Goal: Task Accomplishment & Management: Use online tool/utility

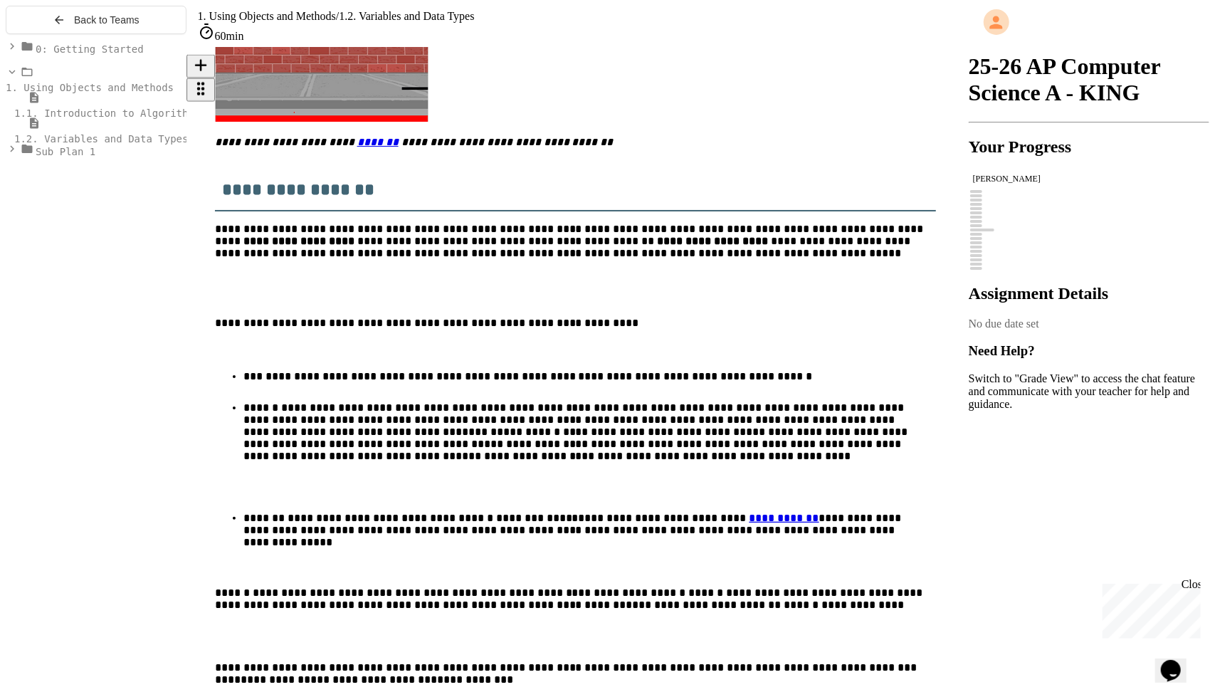
scroll to position [1143, 0]
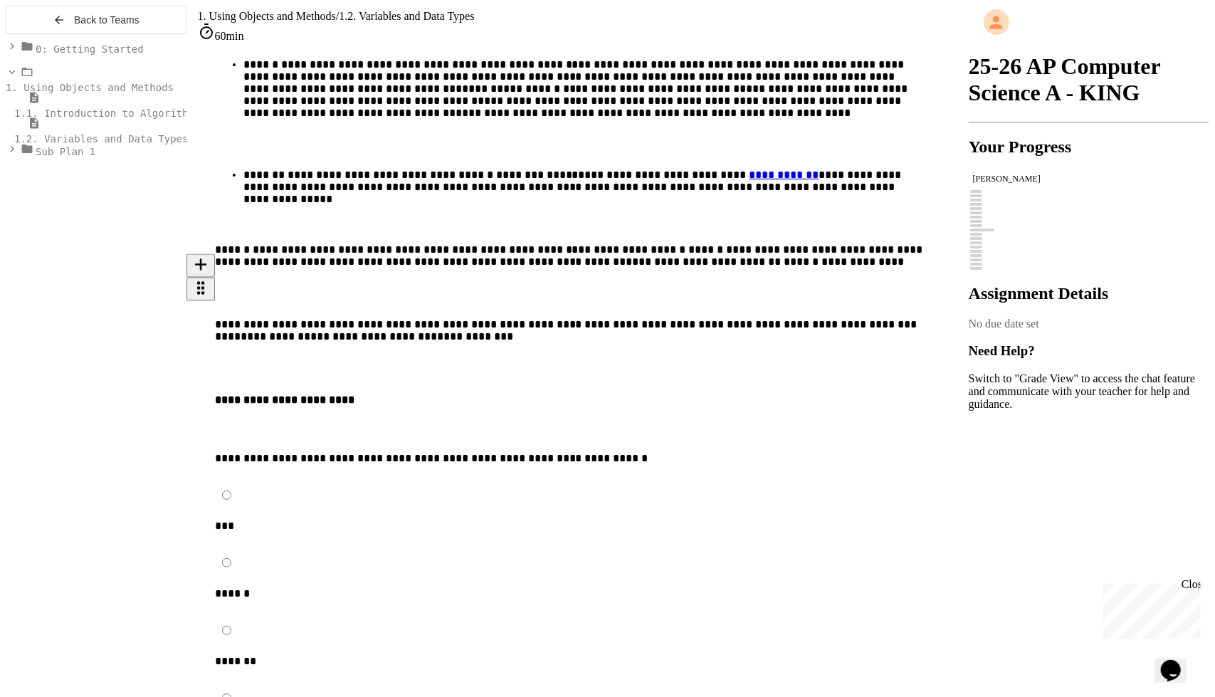
click at [281, 587] on p "******" at bounding box center [541, 596] width 652 height 18
click at [246, 549] on div "******" at bounding box center [591, 577] width 753 height 56
click at [260, 549] on div "******" at bounding box center [591, 577] width 753 height 56
drag, startPoint x: 586, startPoint y: 522, endPoint x: 554, endPoint y: 516, distance: 32.5
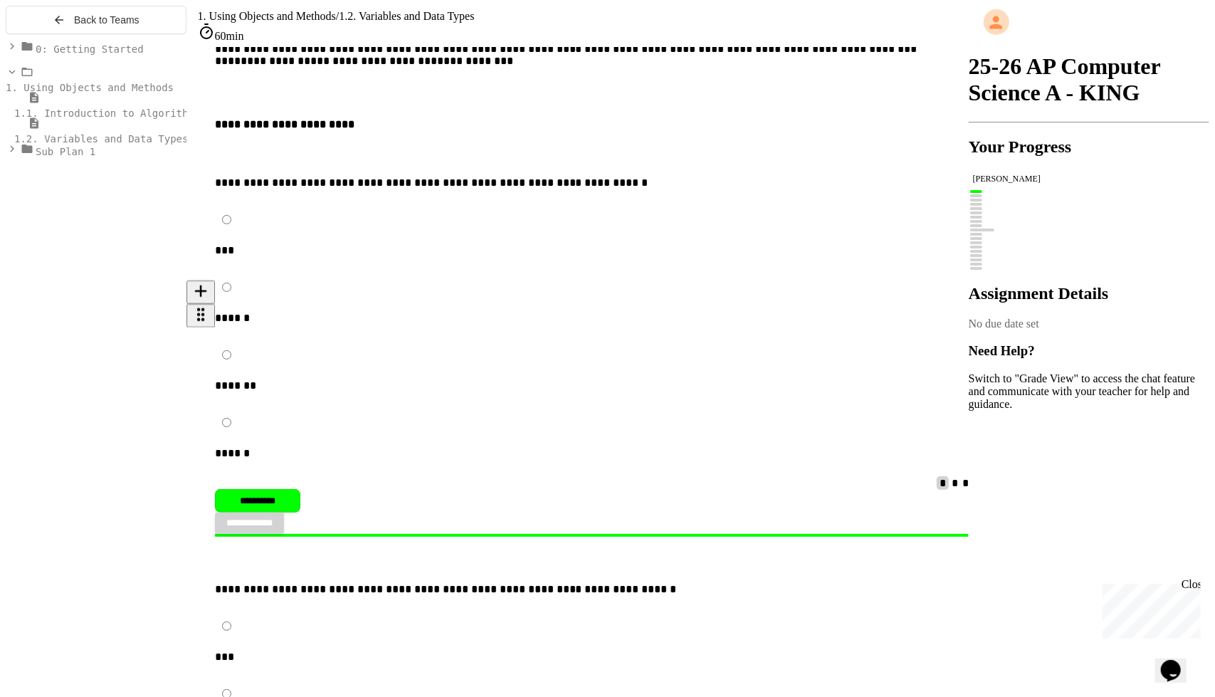
drag, startPoint x: 742, startPoint y: 560, endPoint x: 756, endPoint y: 550, distance: 16.8
drag, startPoint x: 862, startPoint y: 471, endPoint x: 1119, endPoint y: 243, distance: 343.7
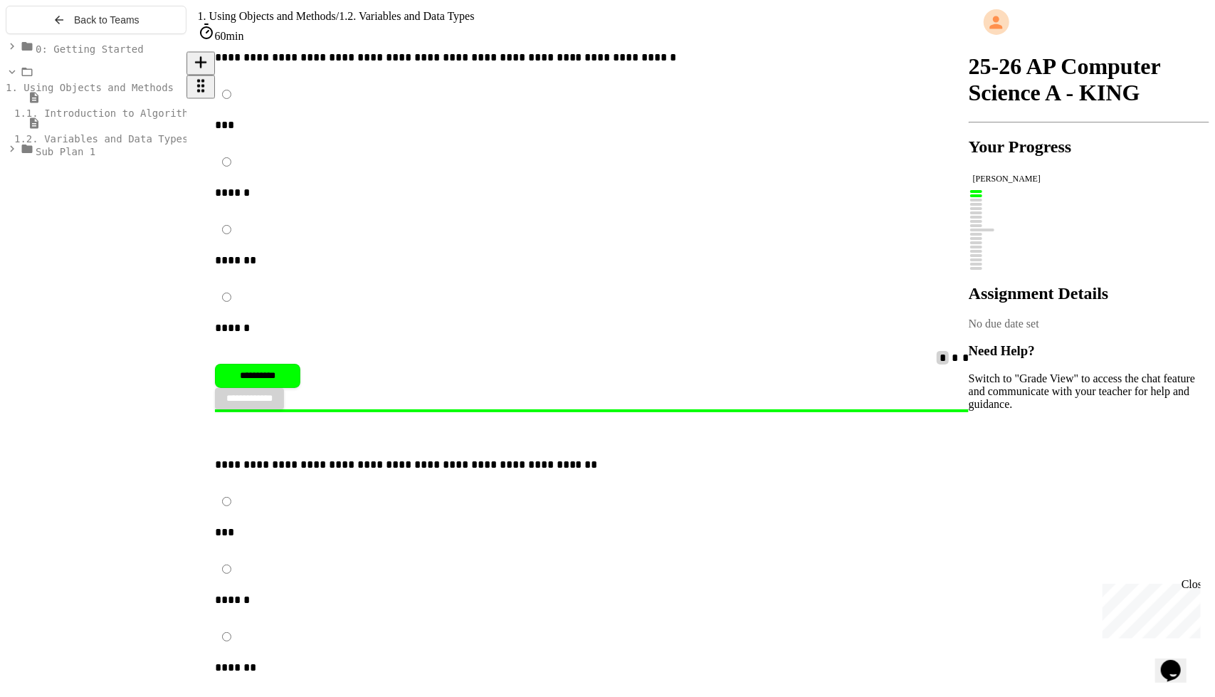
scroll to position [1951, 0]
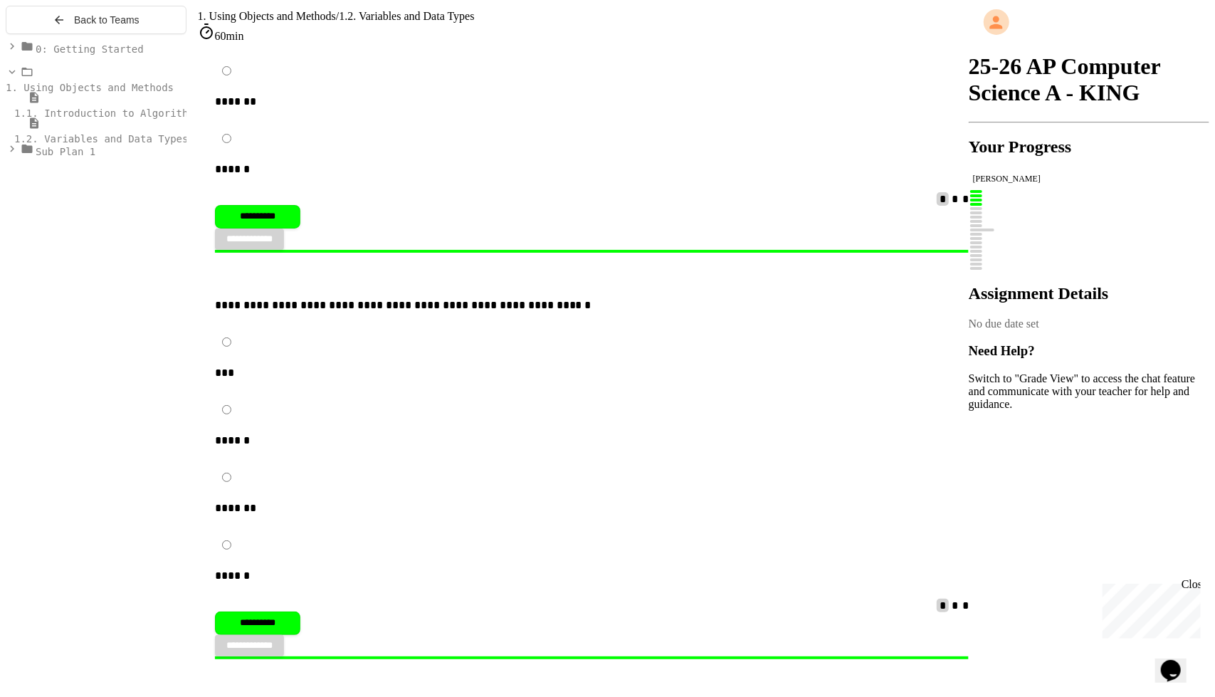
scroll to position [2517, 0]
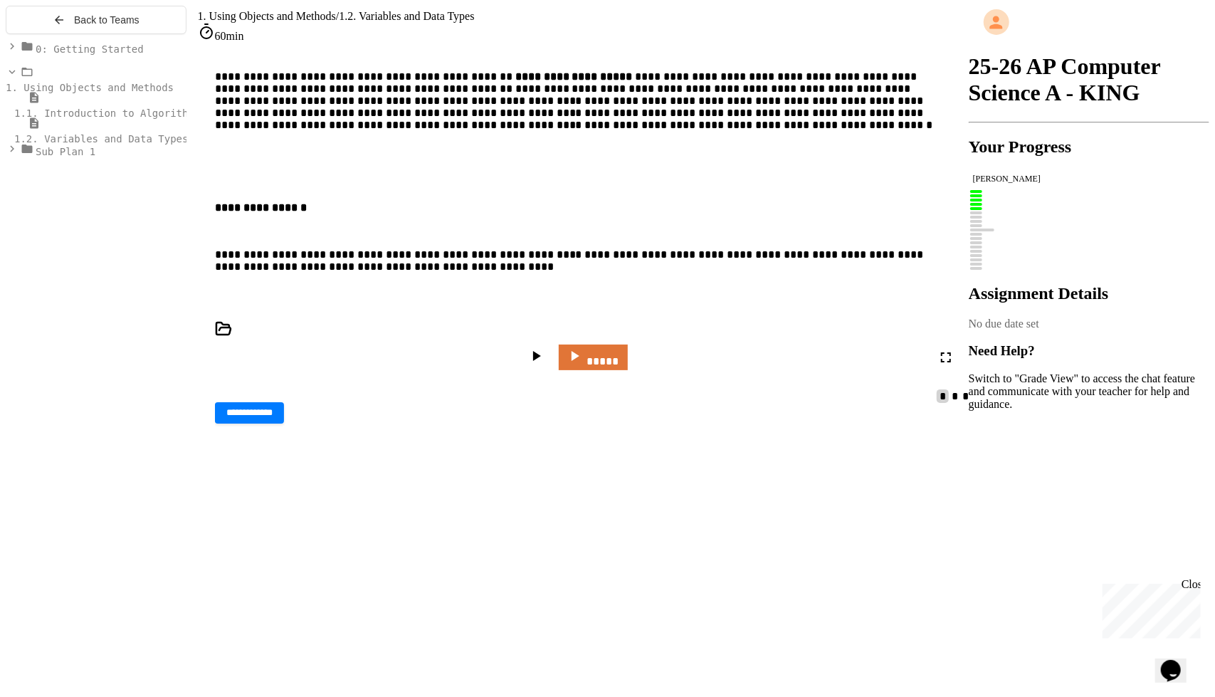
scroll to position [4458, 0]
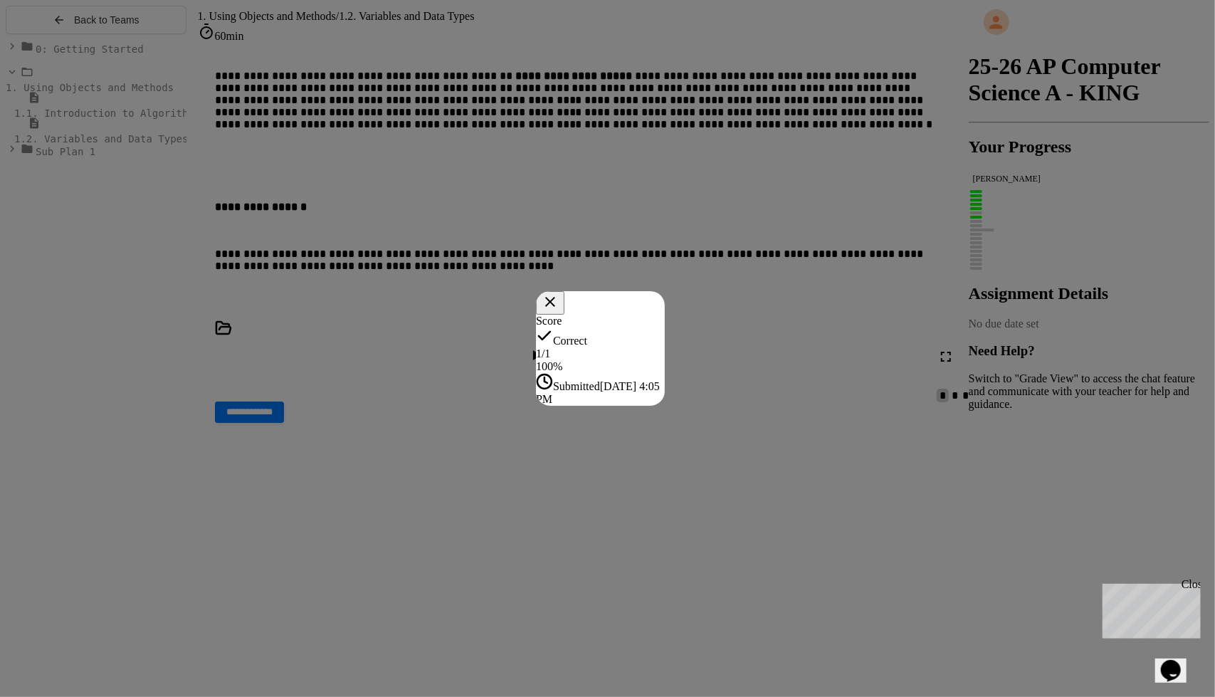
click at [665, 406] on div "Score Correct 1 / 1 100 % Submitted Aug 27, 2025, 4:05 PM" at bounding box center [600, 359] width 129 height 91
click at [558, 293] on icon at bounding box center [549, 301] width 16 height 16
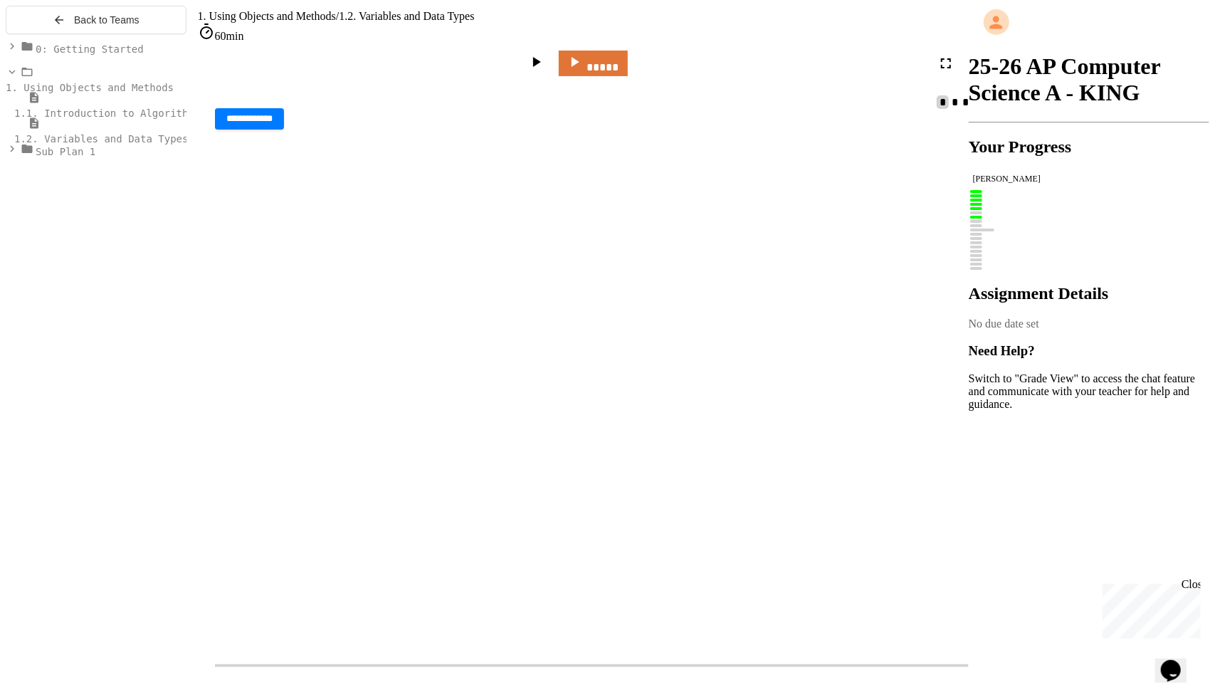
scroll to position [4857, 0]
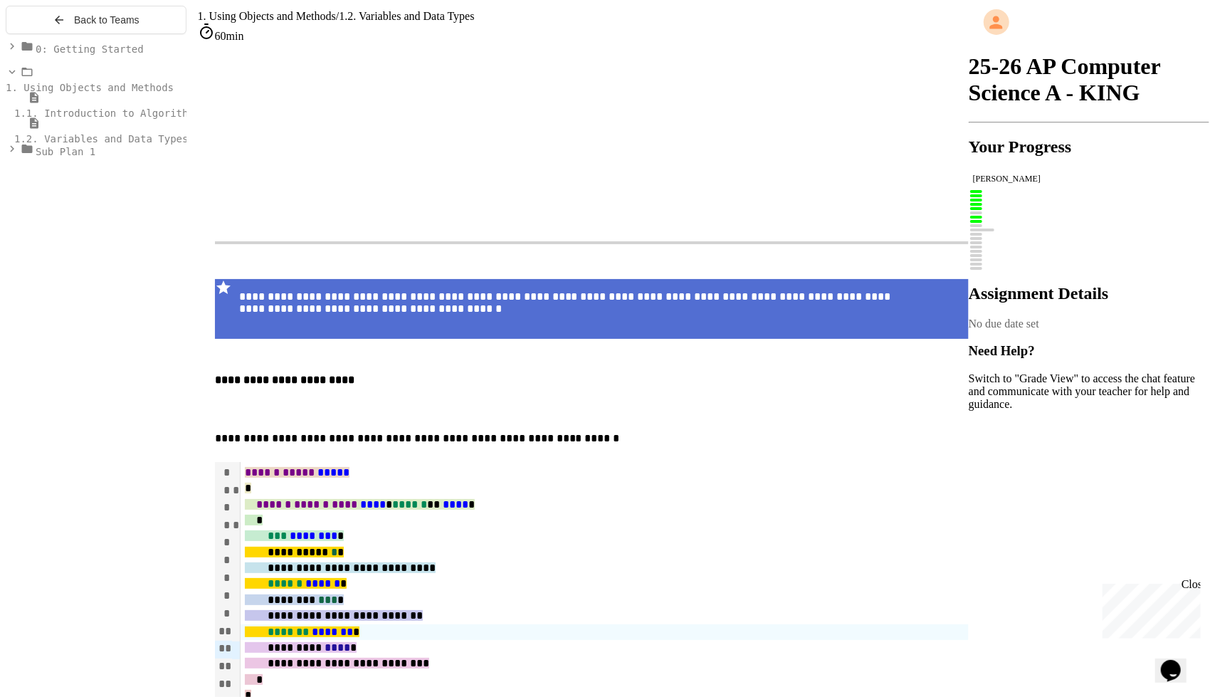
scroll to position [154, 0]
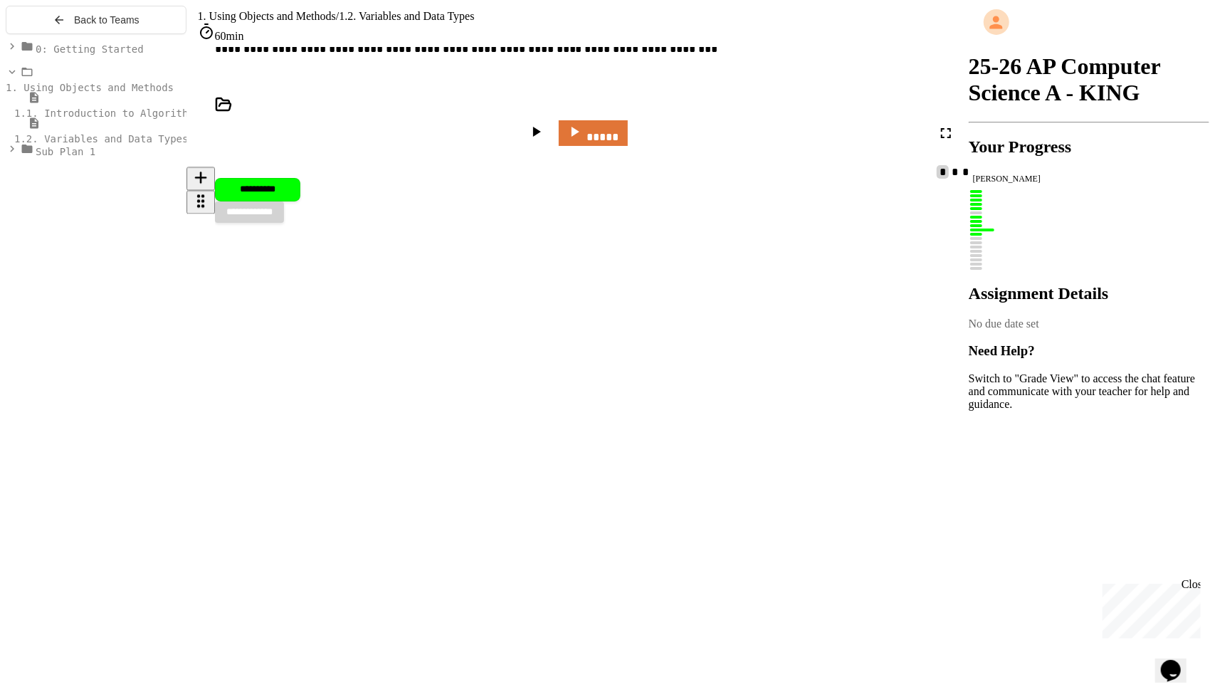
scroll to position [6472, 0]
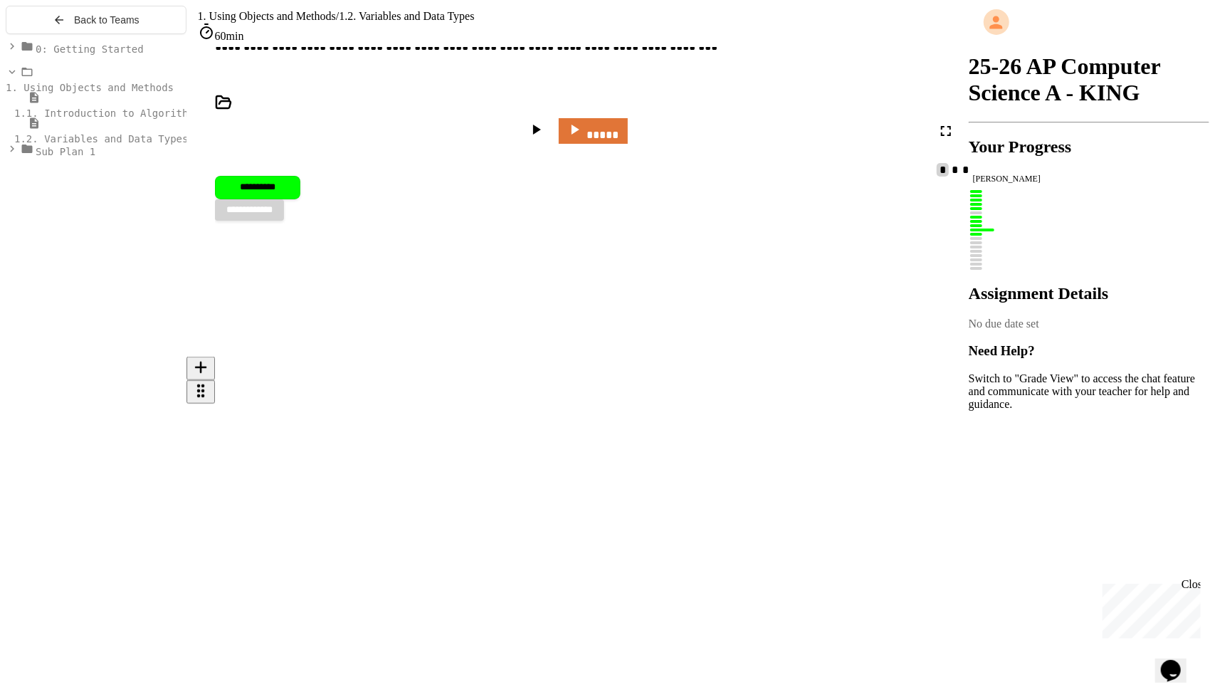
type input "*"
type input "***"
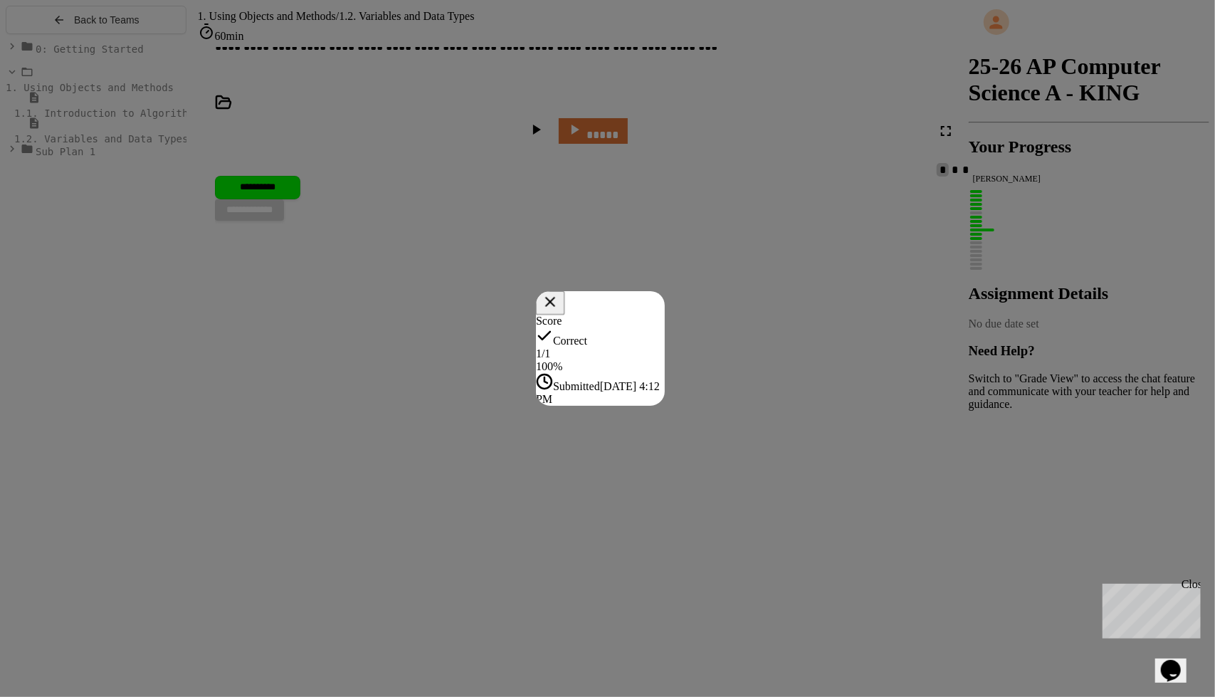
click at [565, 291] on button at bounding box center [550, 303] width 29 height 24
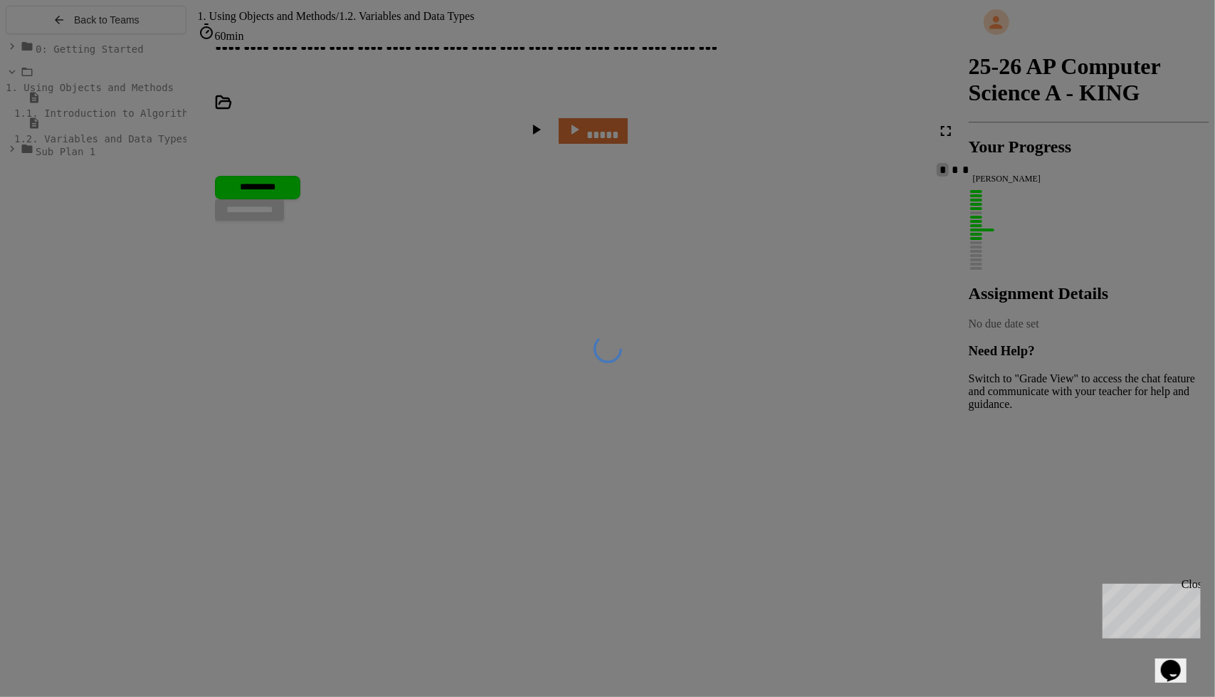
click at [622, 363] on div at bounding box center [607, 348] width 28 height 28
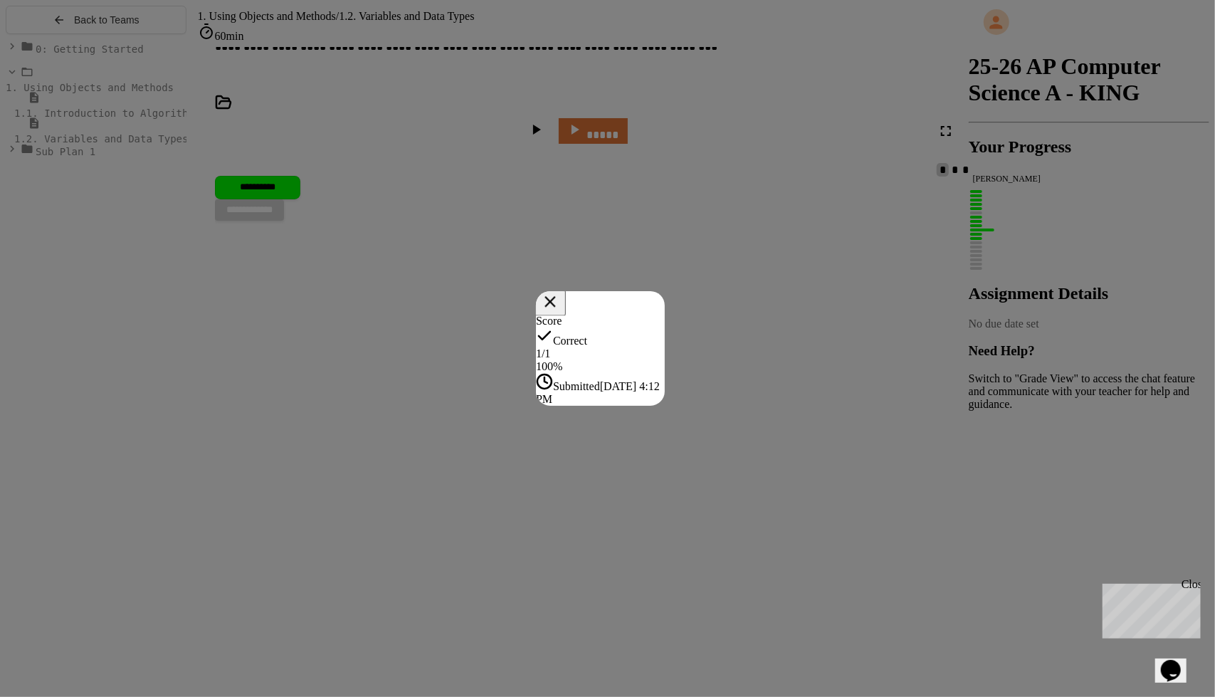
click at [559, 292] on icon at bounding box center [550, 301] width 18 height 18
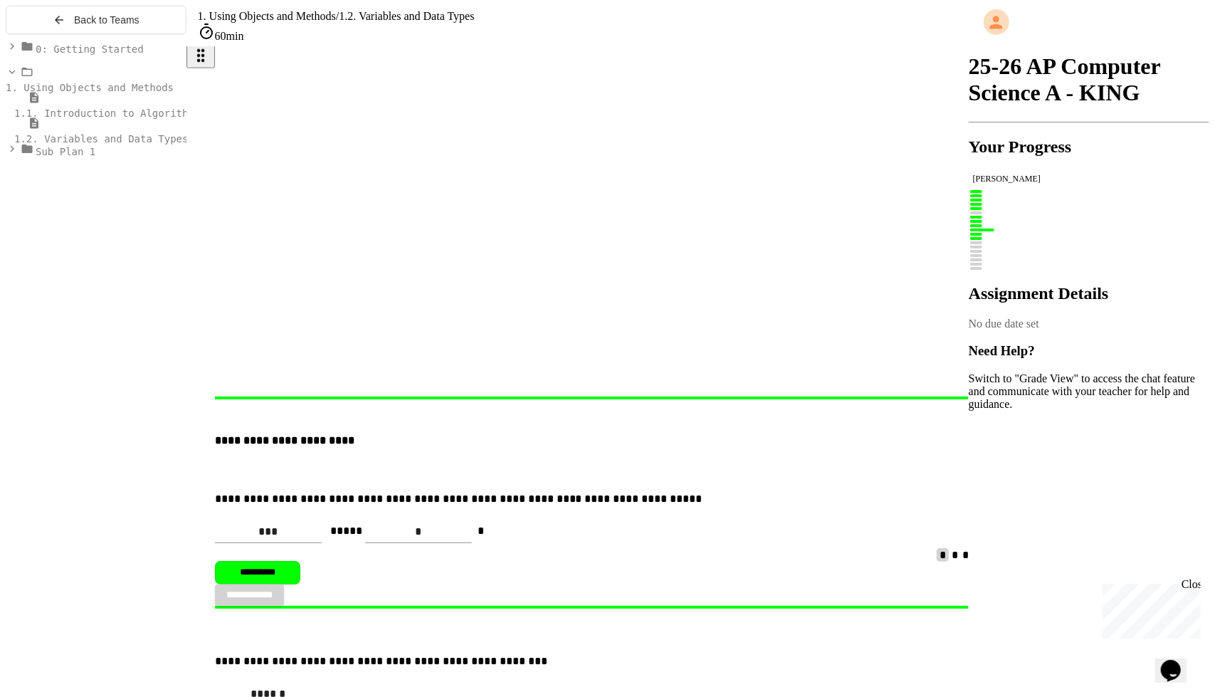
scroll to position [6826, 0]
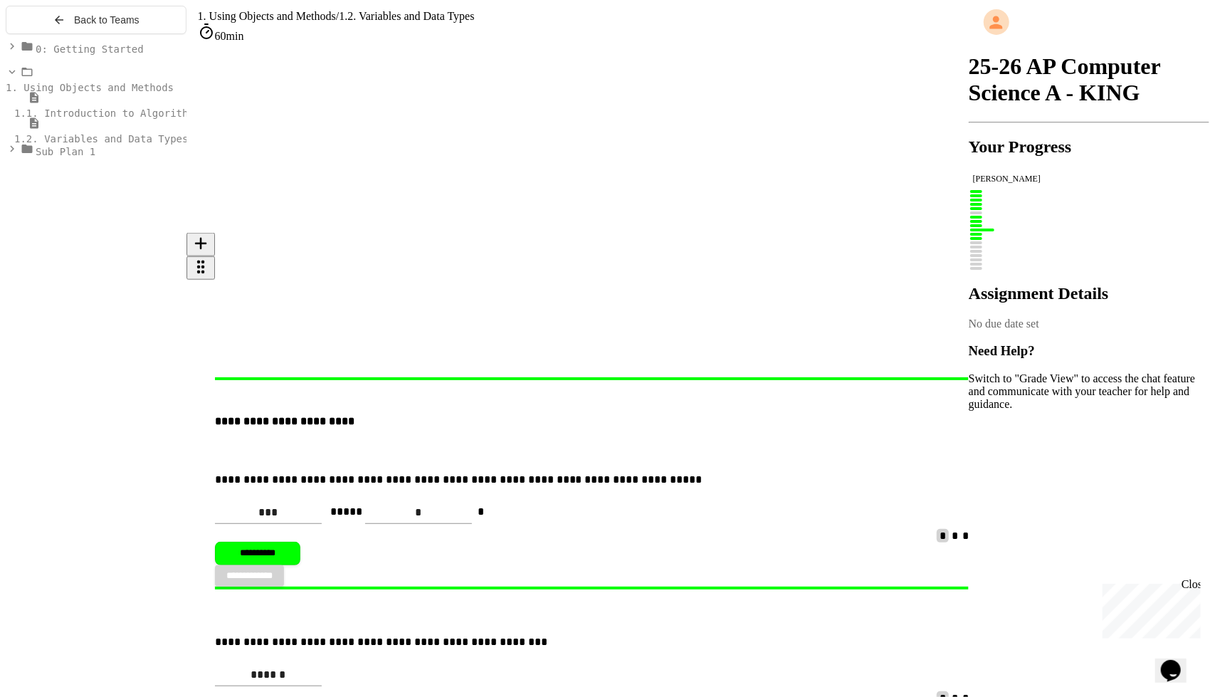
drag, startPoint x: 493, startPoint y: 433, endPoint x: 554, endPoint y: 433, distance: 60.5
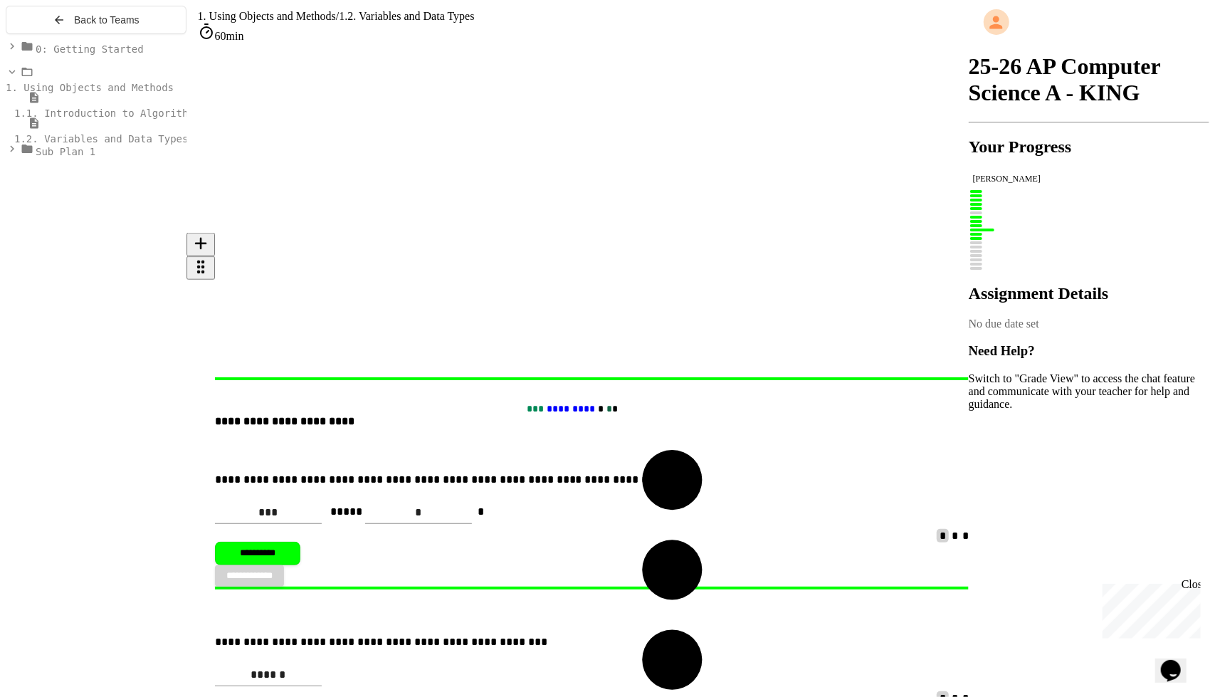
drag, startPoint x: 408, startPoint y: 431, endPoint x: 713, endPoint y: 446, distance: 305.6
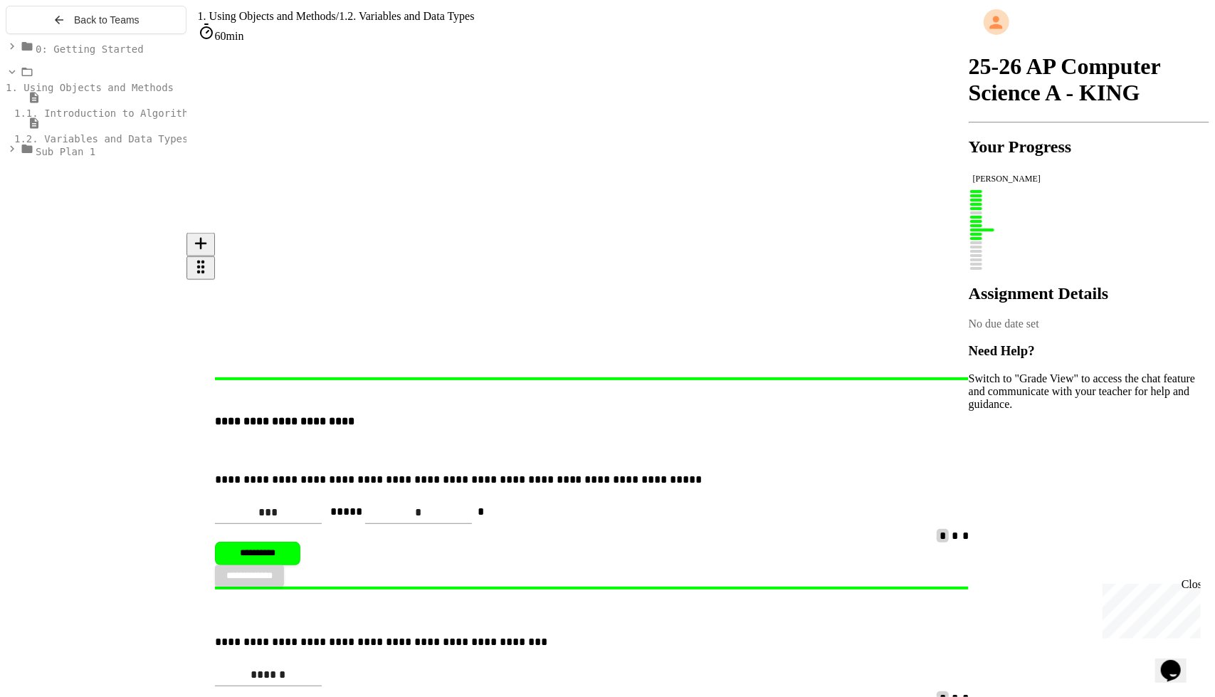
drag, startPoint x: 460, startPoint y: 476, endPoint x: 749, endPoint y: 456, distance: 289.6
drag, startPoint x: 630, startPoint y: 461, endPoint x: 490, endPoint y: 403, distance: 151.6
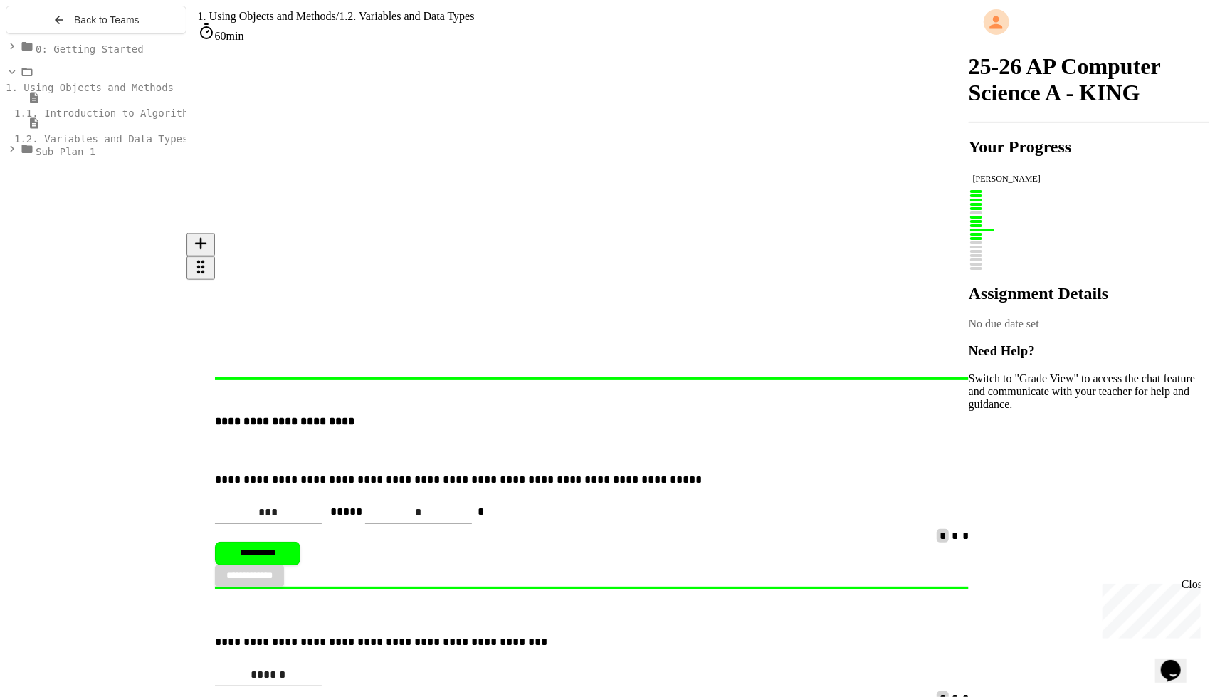
drag, startPoint x: 896, startPoint y: 438, endPoint x: 556, endPoint y: 428, distance: 339.5
drag, startPoint x: 770, startPoint y: 435, endPoint x: 751, endPoint y: 448, distance: 22.1
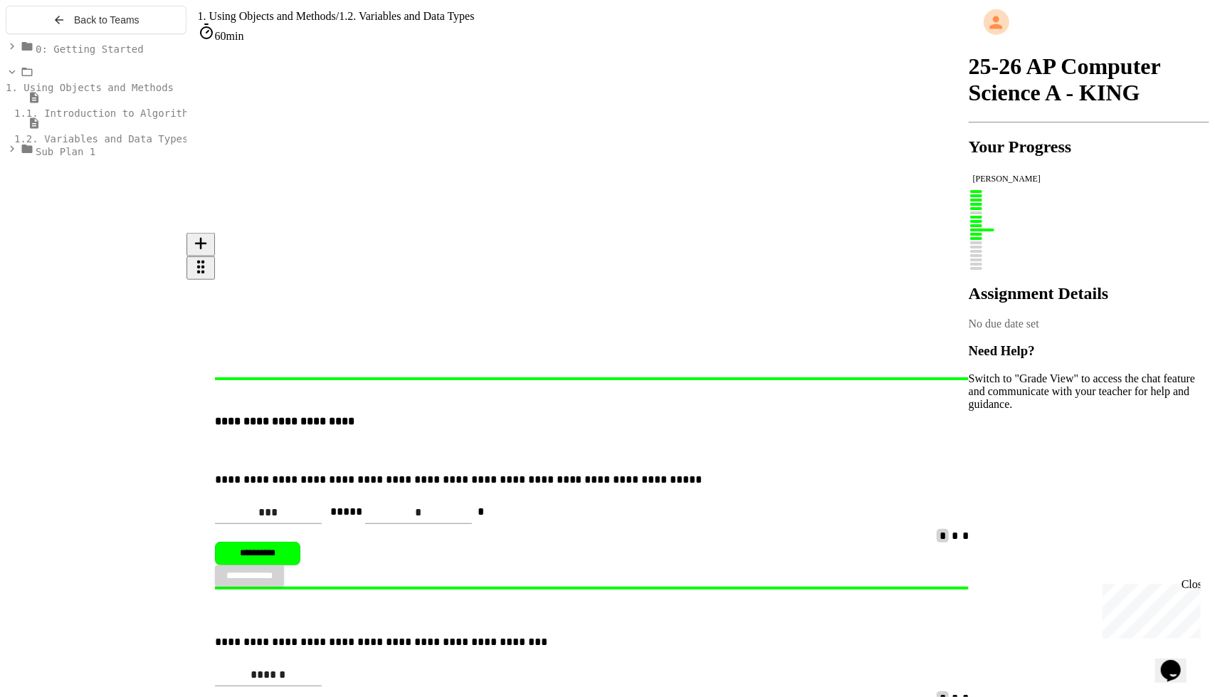
drag, startPoint x: 895, startPoint y: 430, endPoint x: 503, endPoint y: 506, distance: 399.2
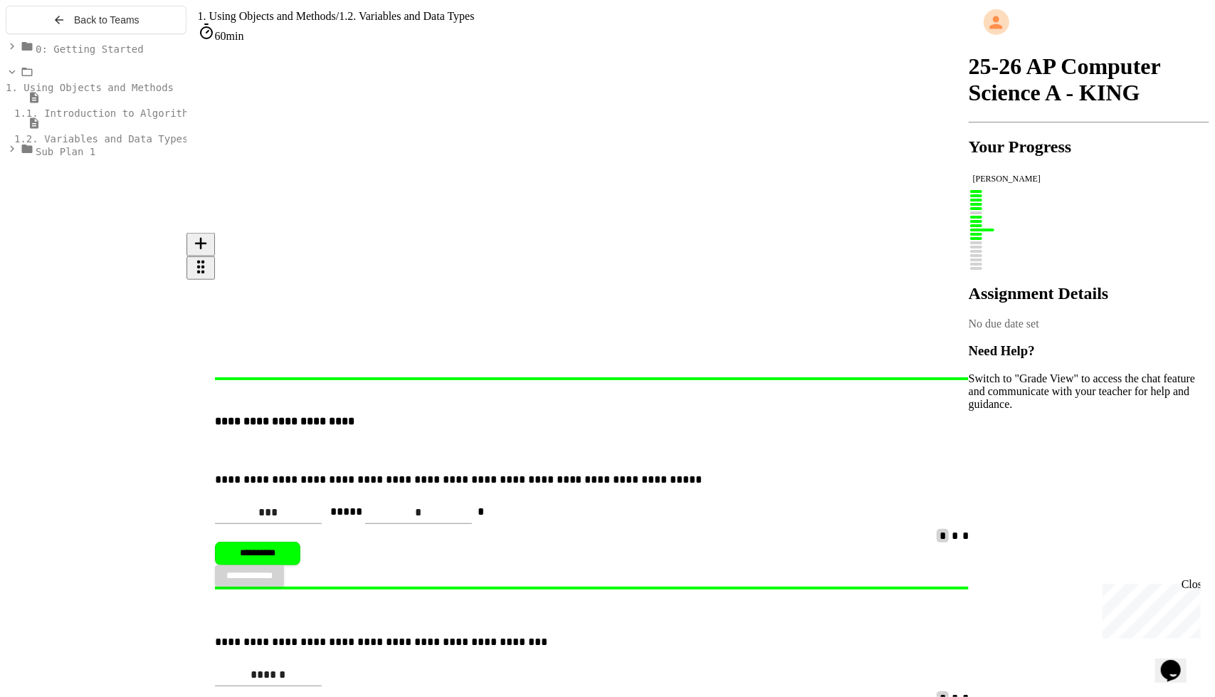
drag, startPoint x: 898, startPoint y: 425, endPoint x: 845, endPoint y: 379, distance: 70.6
drag, startPoint x: 894, startPoint y: 432, endPoint x: 499, endPoint y: 514, distance: 402.7
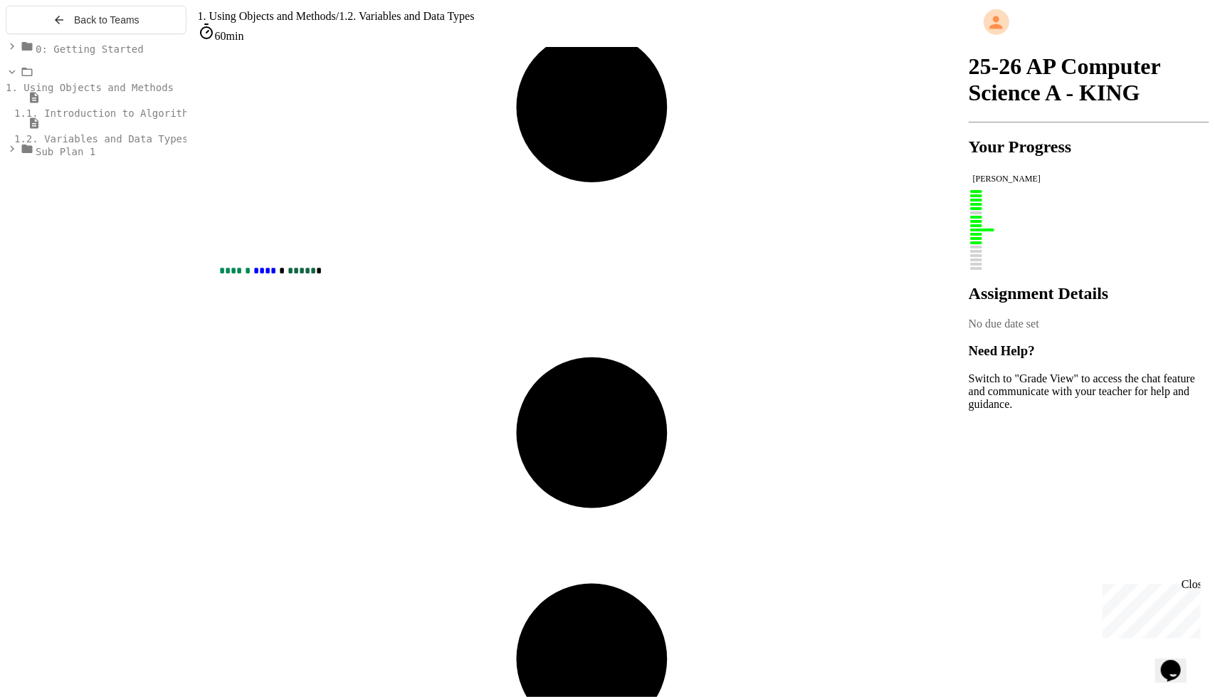
scroll to position [8298, 0]
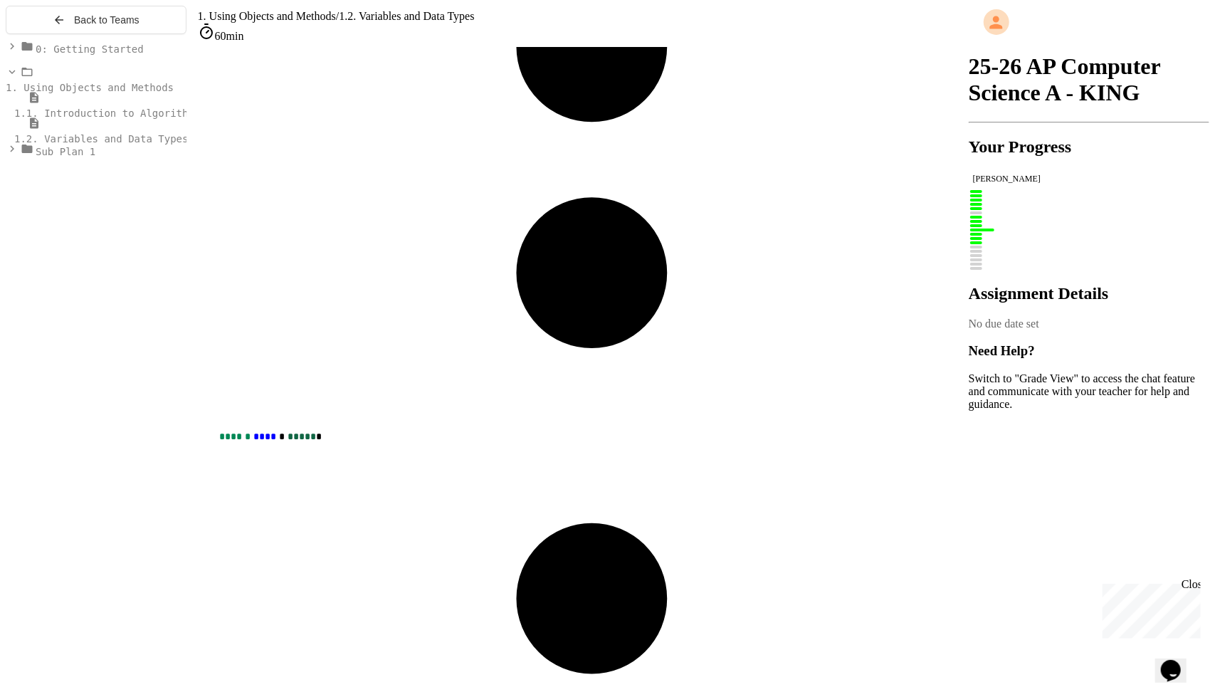
type input "***"
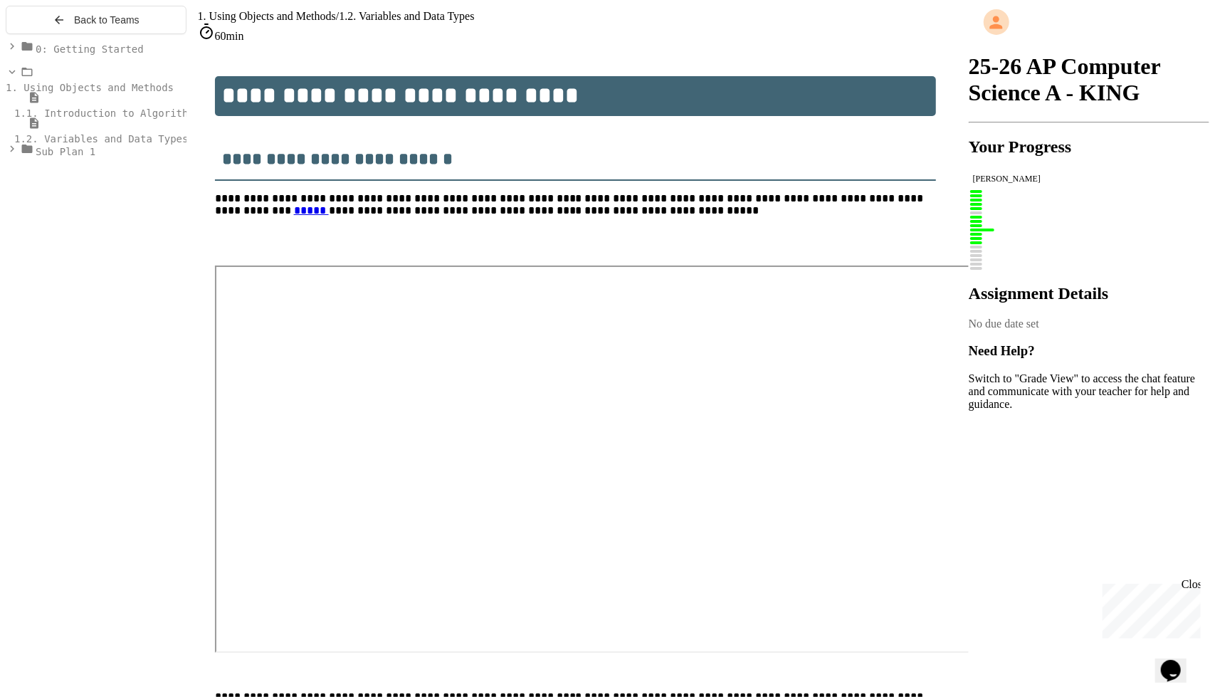
scroll to position [154, 0]
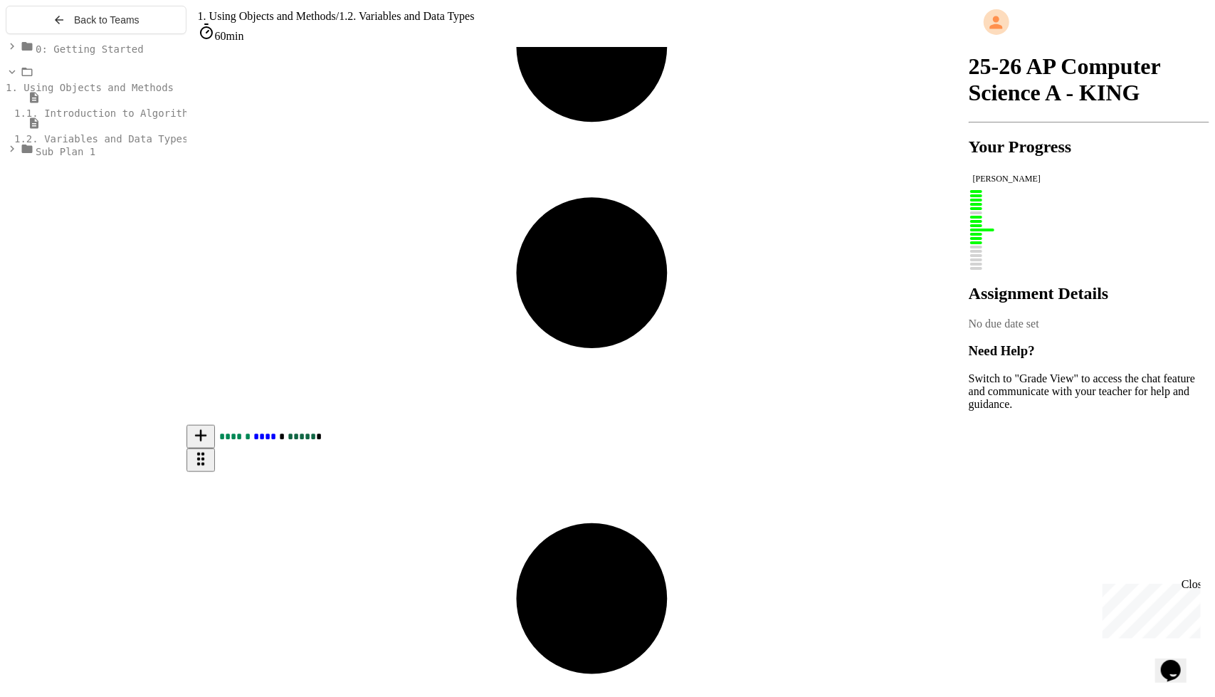
type input "**********"
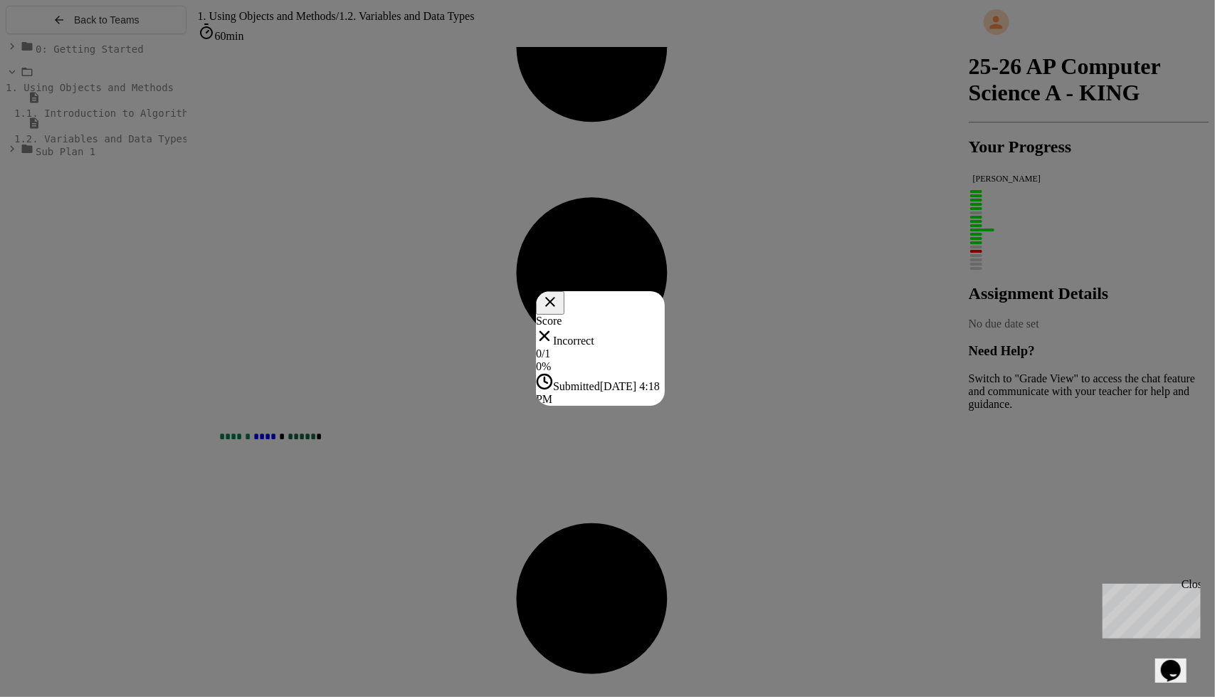
click at [665, 406] on div "Score Incorrect 0 / 1 0 % Submitted Aug 27, 2025, 4:18 PM" at bounding box center [600, 359] width 129 height 91
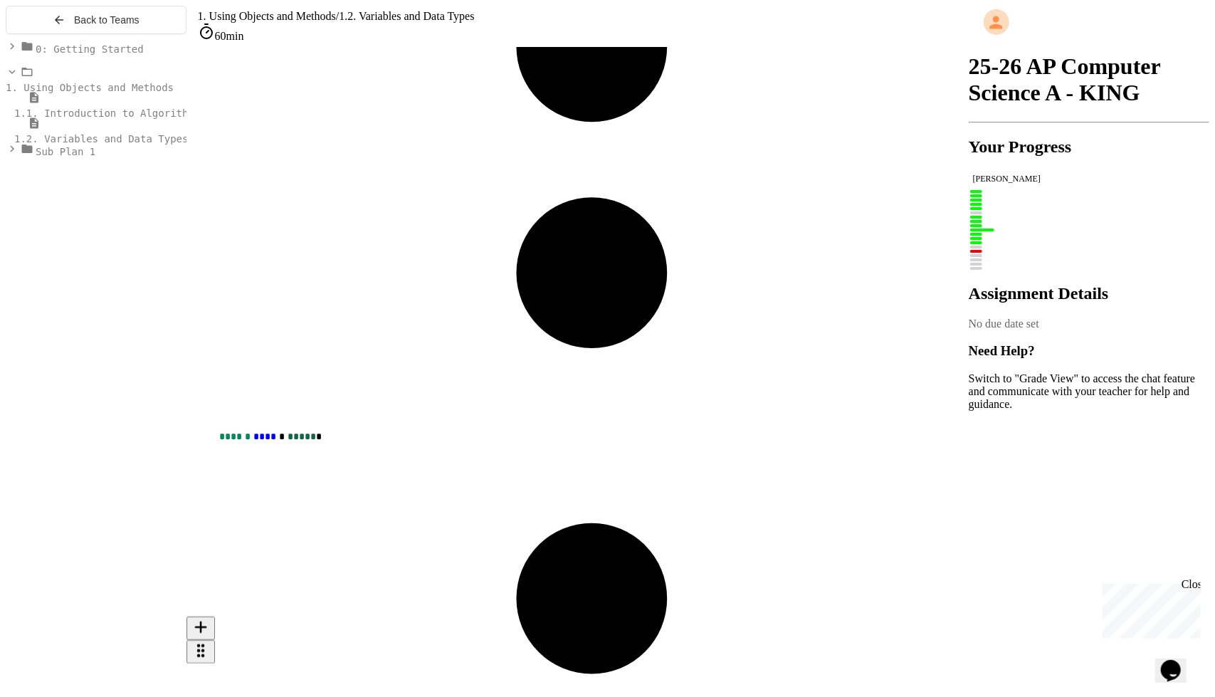
scroll to position [8516, 0]
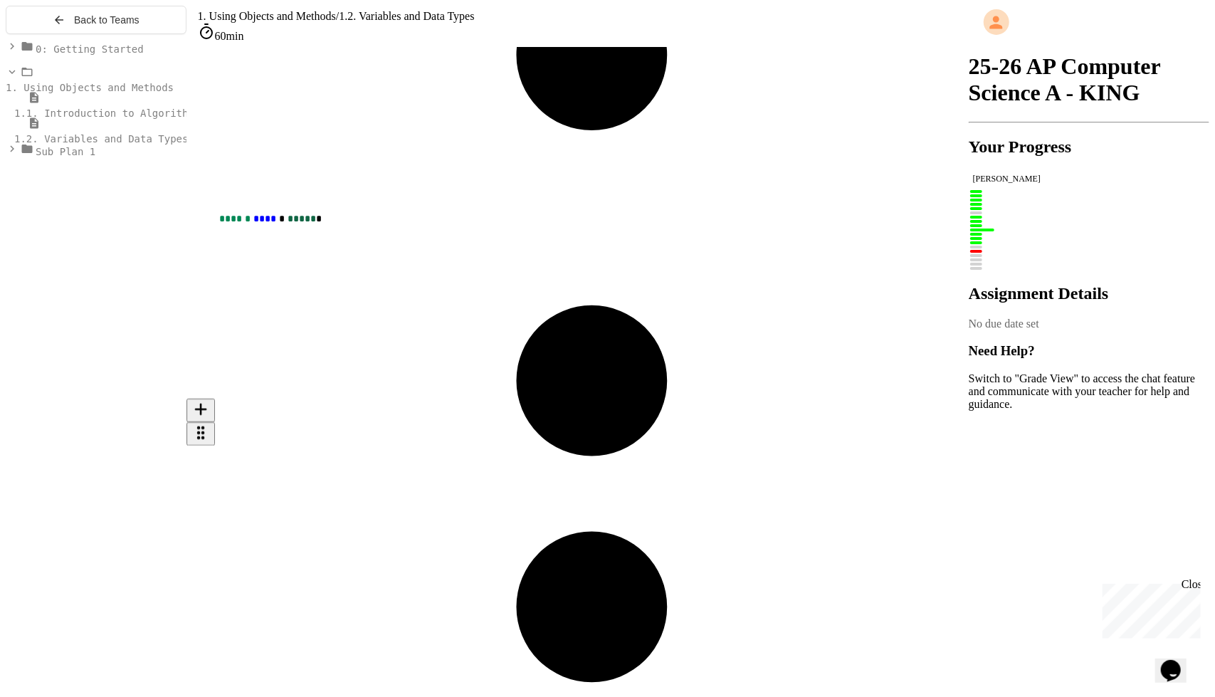
type input "********"
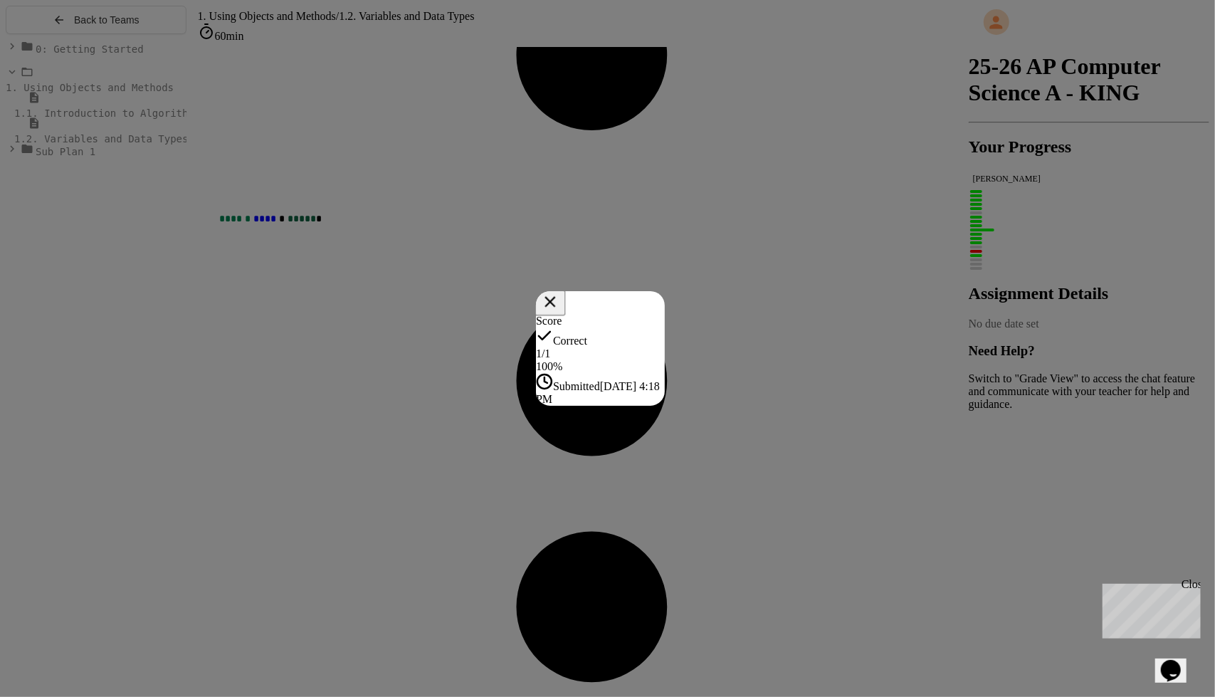
drag, startPoint x: 1118, startPoint y: 240, endPoint x: 1030, endPoint y: 484, distance: 259.3
click at [559, 292] on icon at bounding box center [550, 301] width 18 height 18
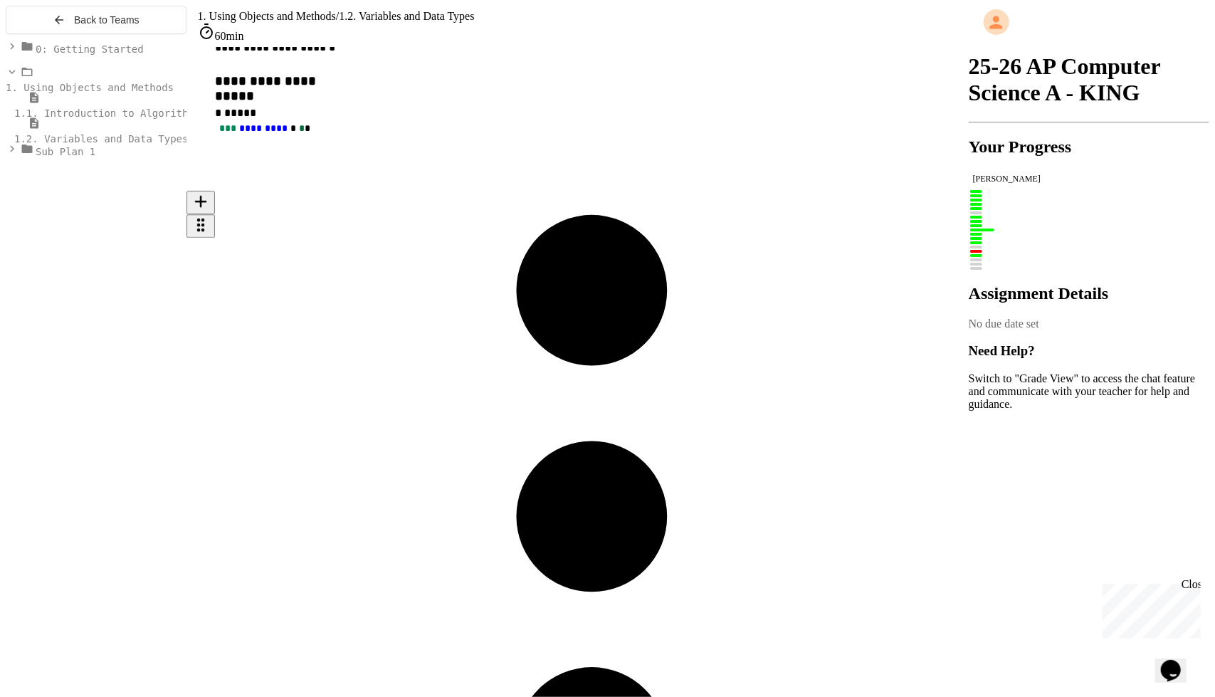
scroll to position [7828, 0]
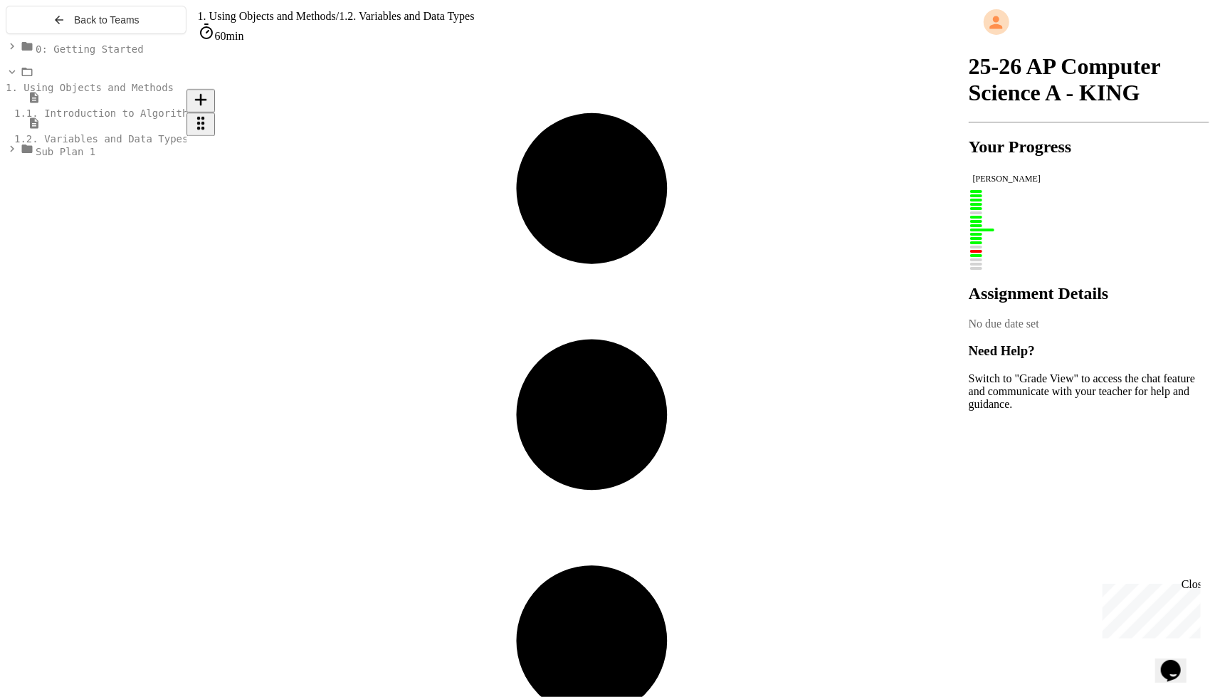
scroll to position [7923, 0]
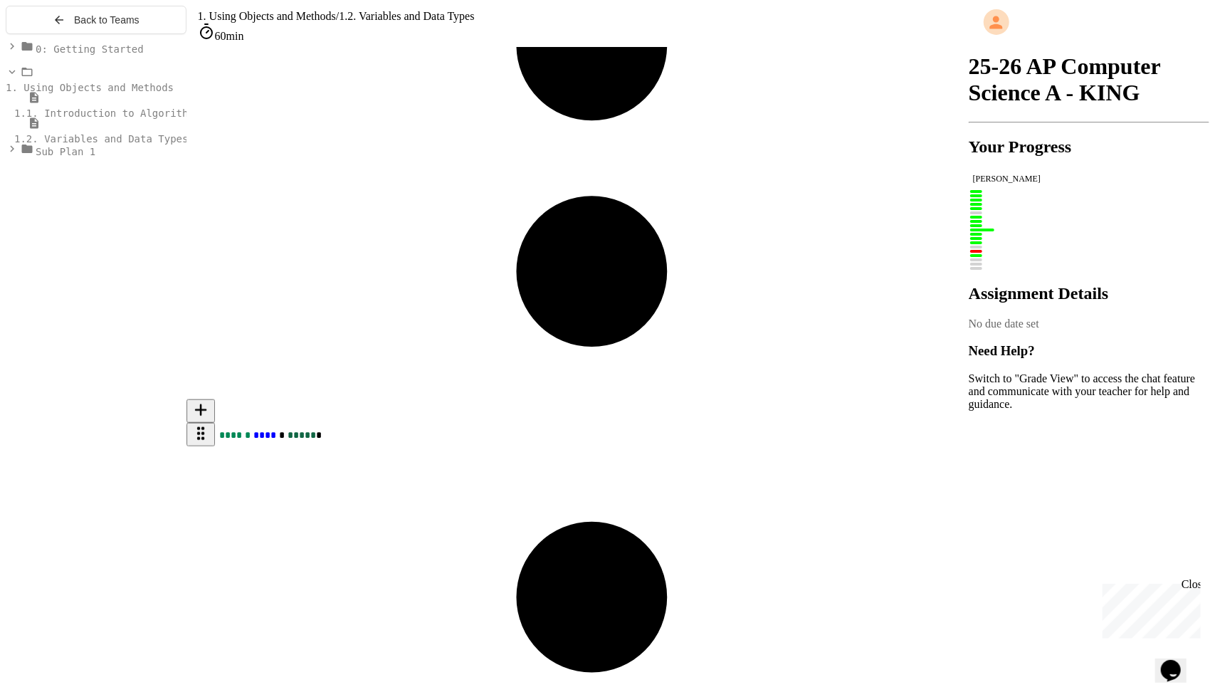
scroll to position [8301, 0]
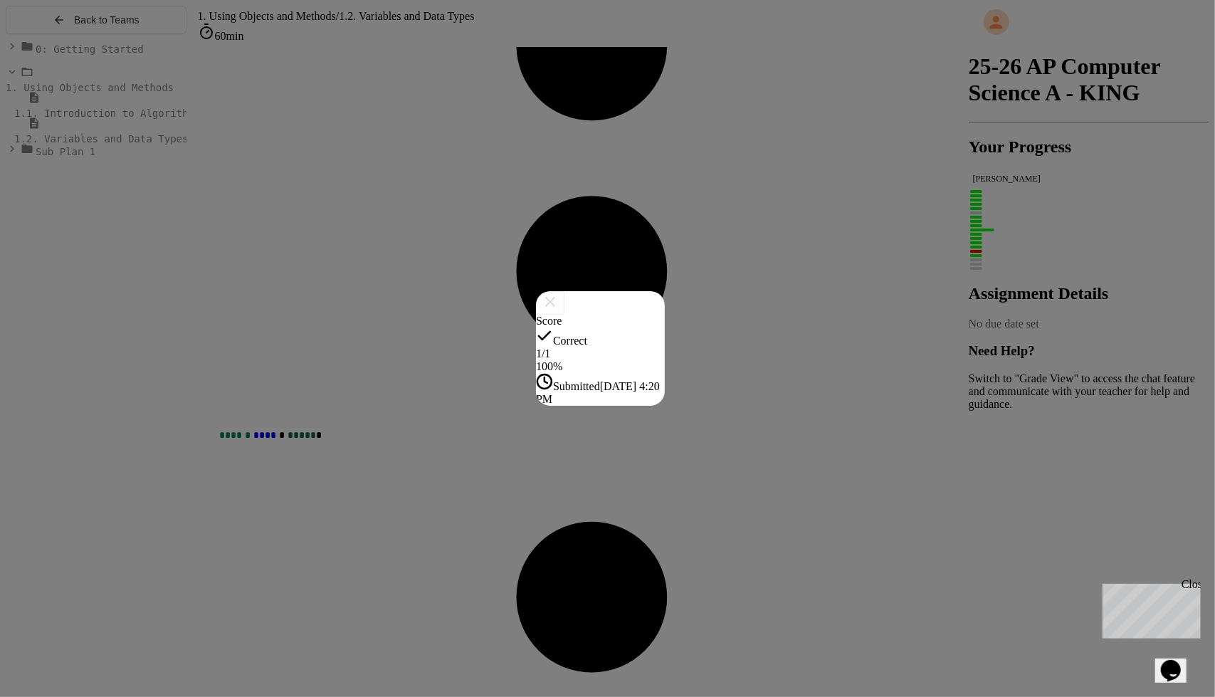
scroll to position [8300, 0]
click at [559, 293] on icon at bounding box center [549, 301] width 17 height 17
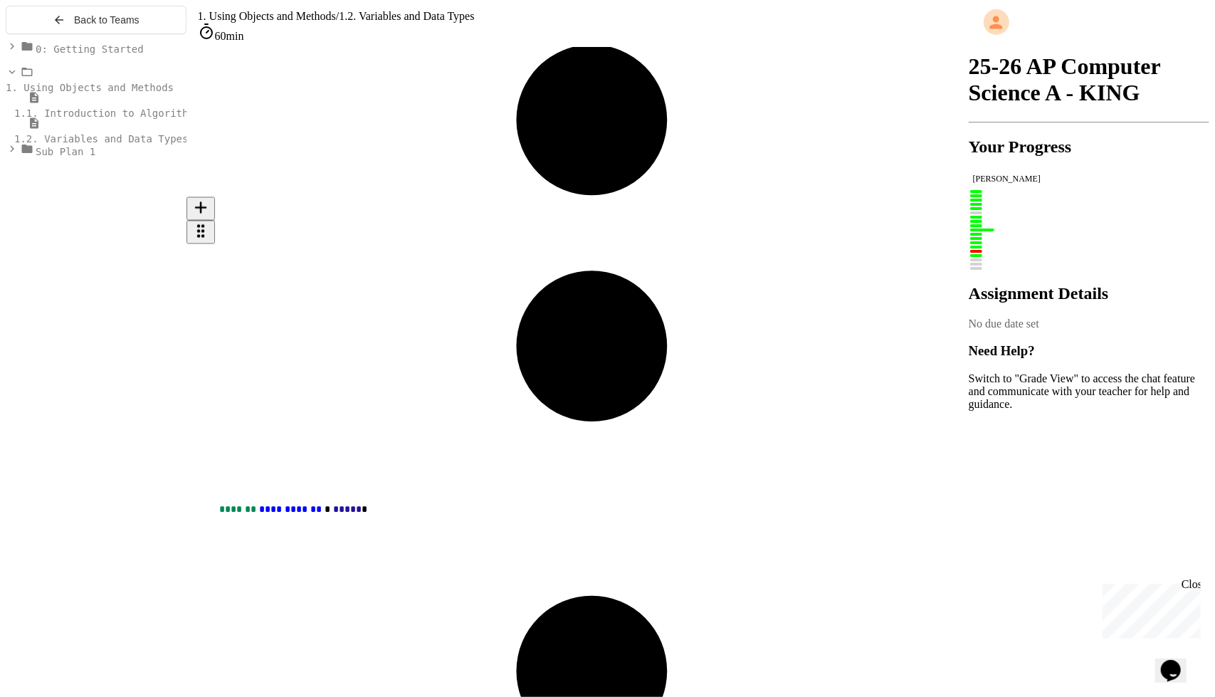
scroll to position [9031, 0]
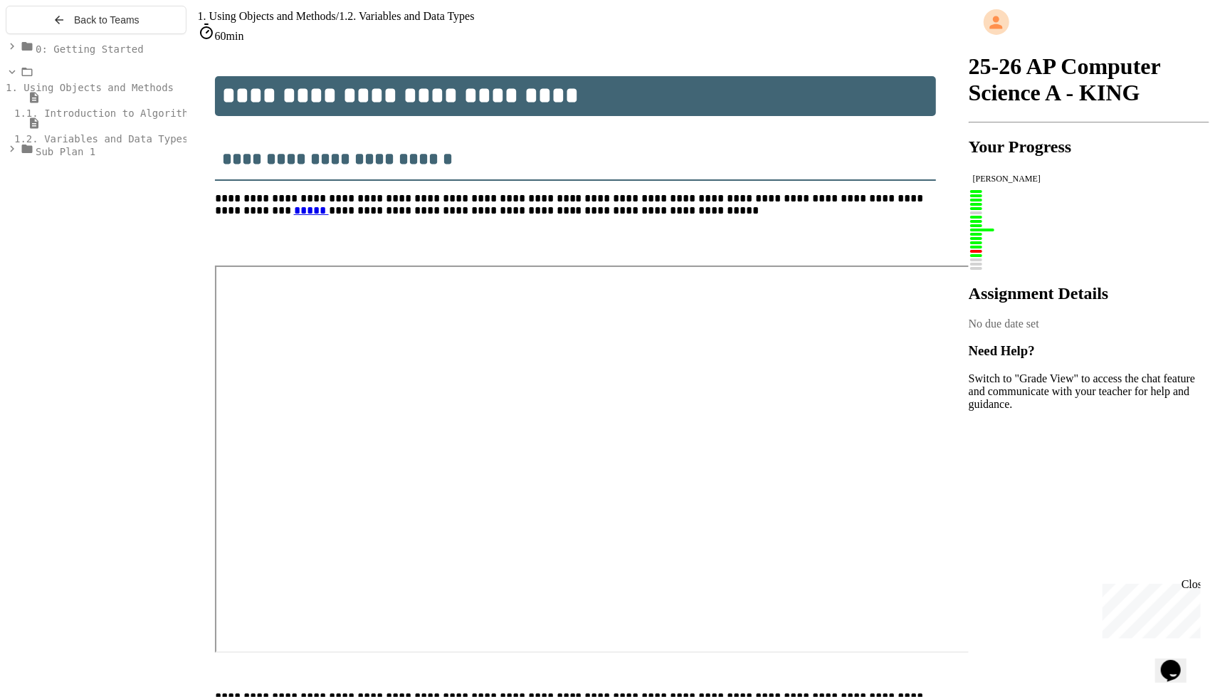
scroll to position [154, 0]
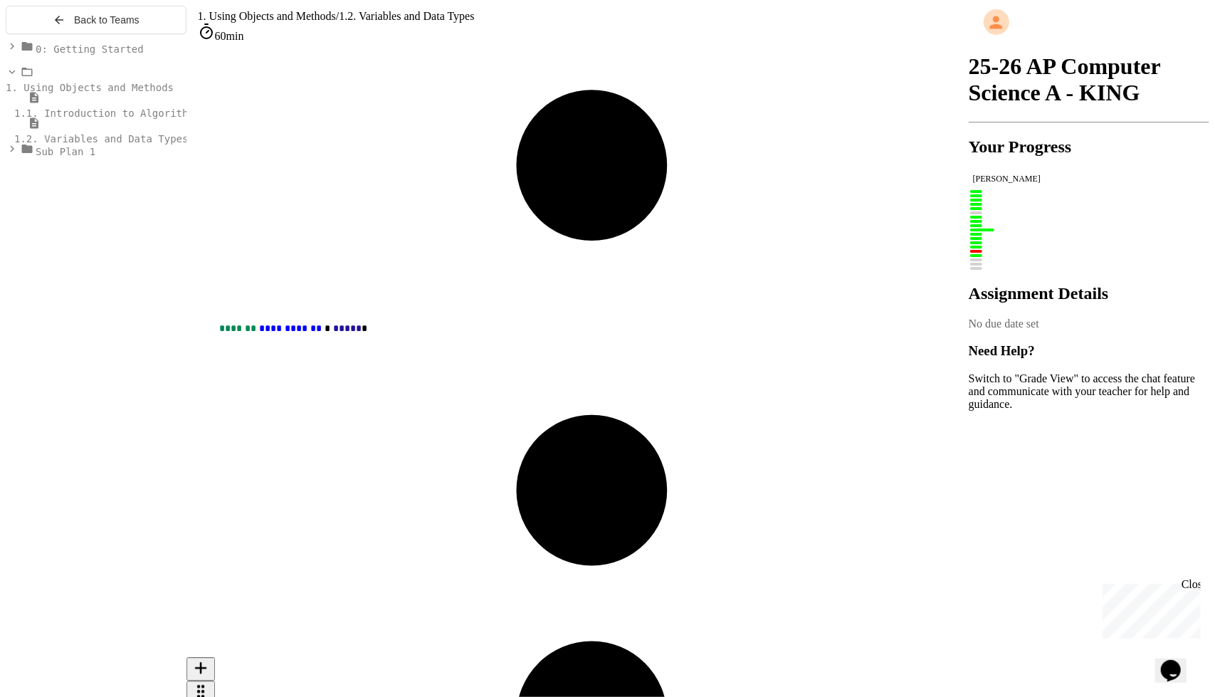
scroll to position [9404, 0]
